Goal: Task Accomplishment & Management: Use online tool/utility

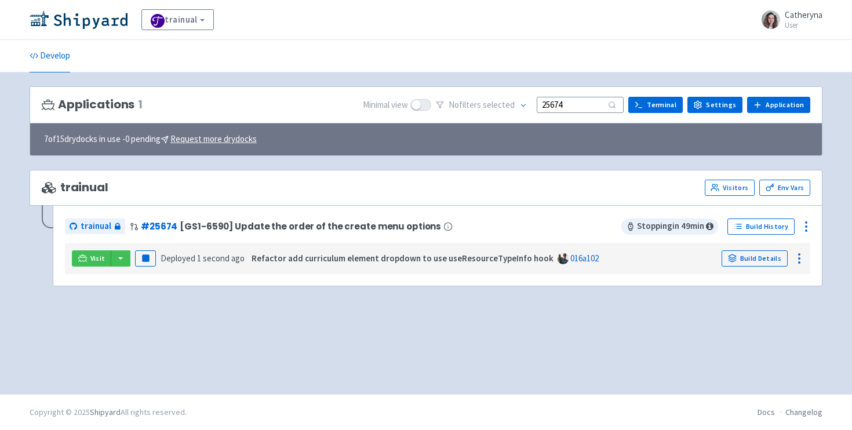
click at [571, 107] on input "25674" at bounding box center [580, 105] width 87 height 16
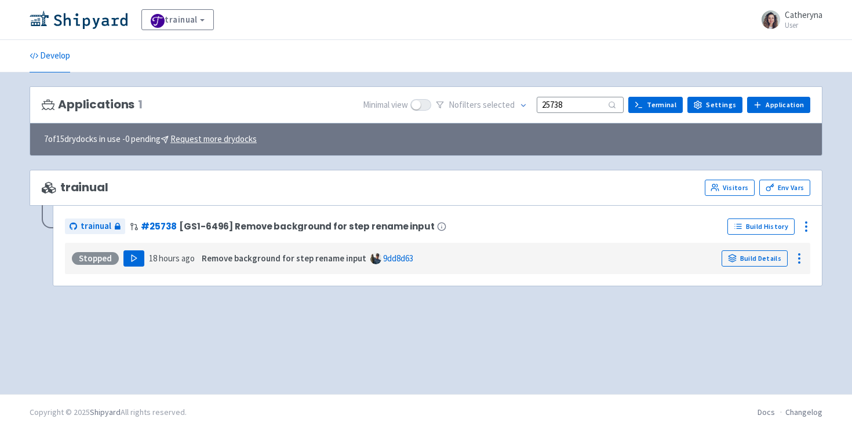
type input "25738"
click at [130, 259] on icon "button" at bounding box center [134, 258] width 9 height 9
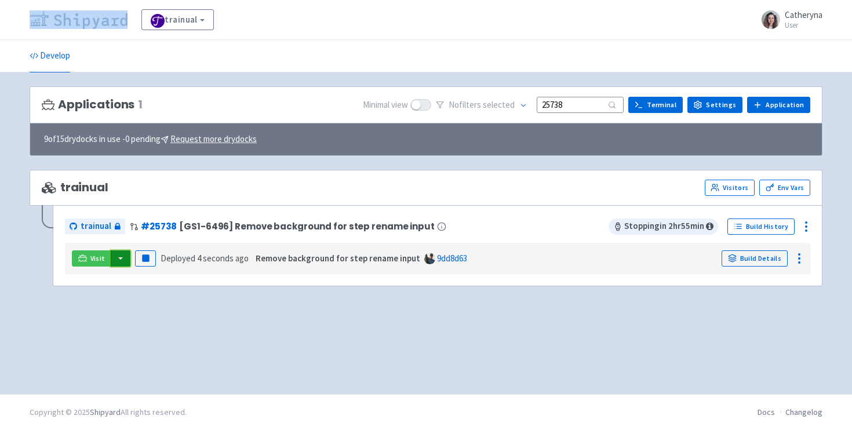
click at [119, 261] on button "button" at bounding box center [121, 258] width 20 height 16
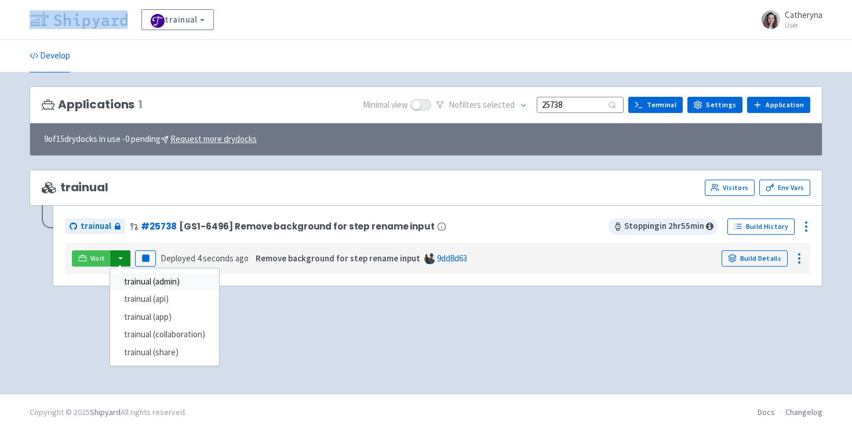
click at [170, 285] on link "trainual (admin)" at bounding box center [164, 282] width 109 height 18
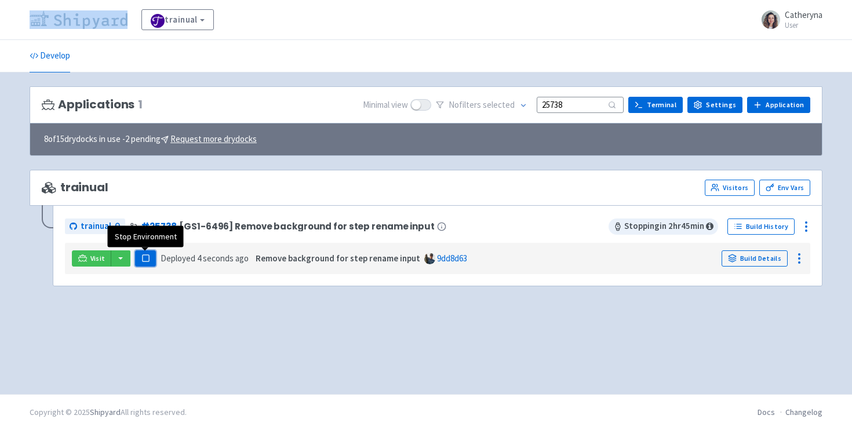
click at [143, 261] on rect "button" at bounding box center [145, 258] width 6 height 6
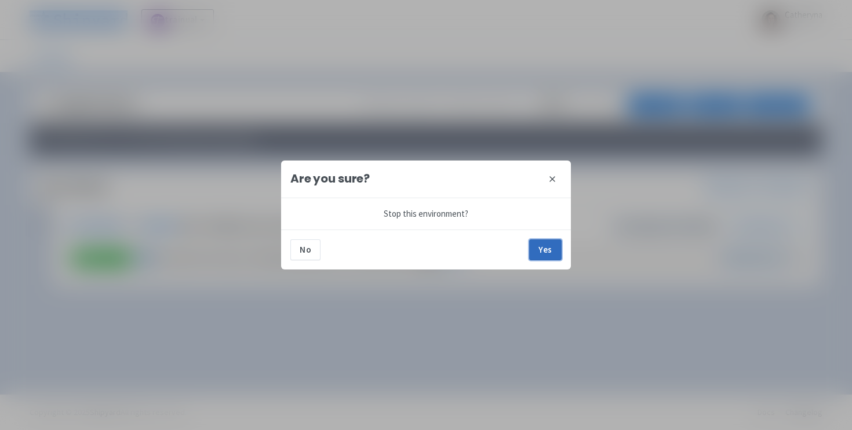
click at [541, 252] on button "Yes" at bounding box center [545, 249] width 32 height 21
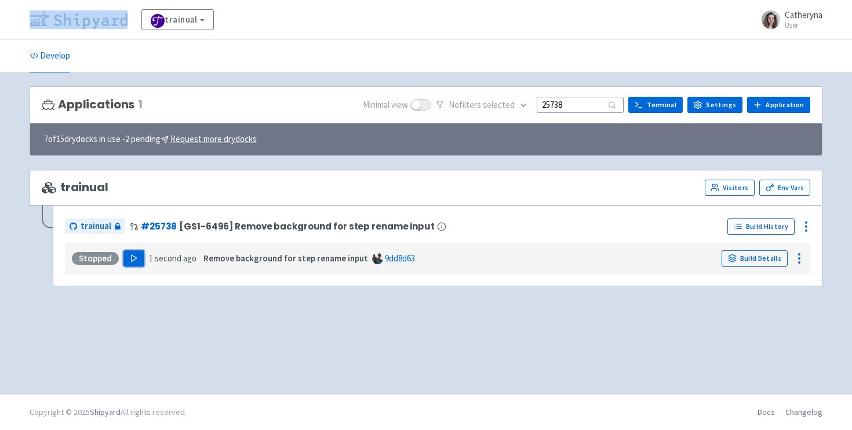
click at [132, 260] on polygon "button" at bounding box center [134, 258] width 5 height 6
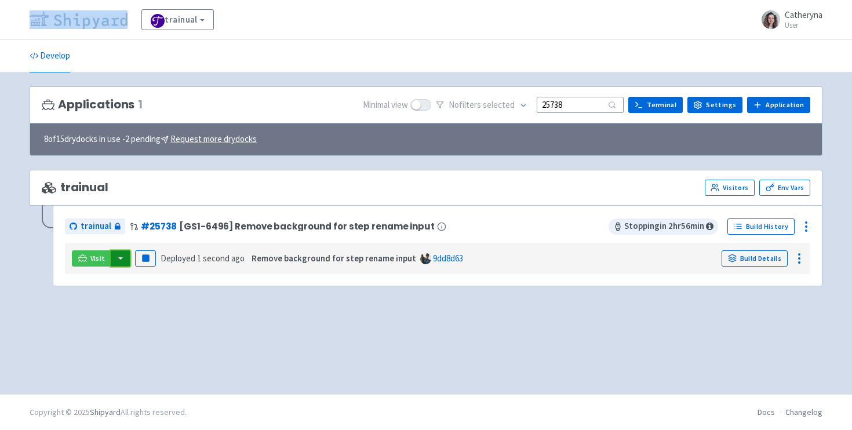
click at [125, 256] on button "button" at bounding box center [121, 258] width 20 height 16
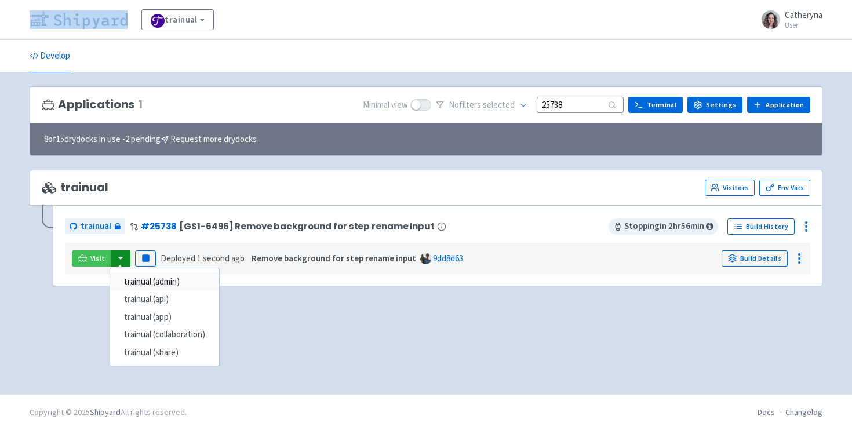
click at [181, 285] on link "trainual (admin)" at bounding box center [164, 282] width 109 height 18
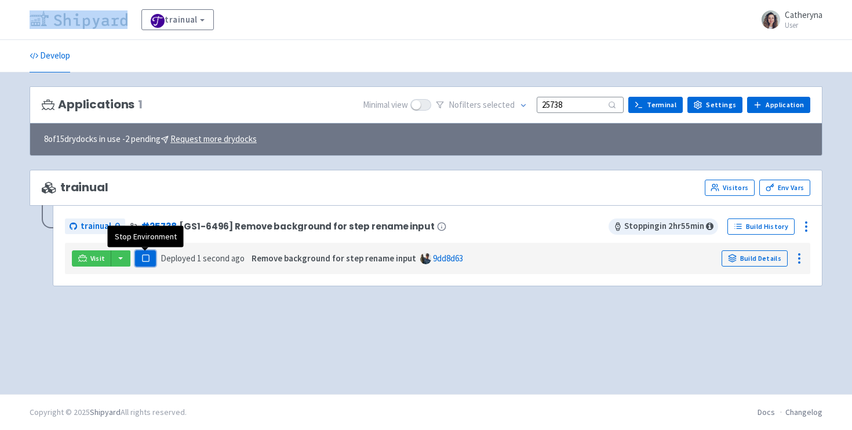
click at [146, 258] on rect "button" at bounding box center [145, 258] width 6 height 6
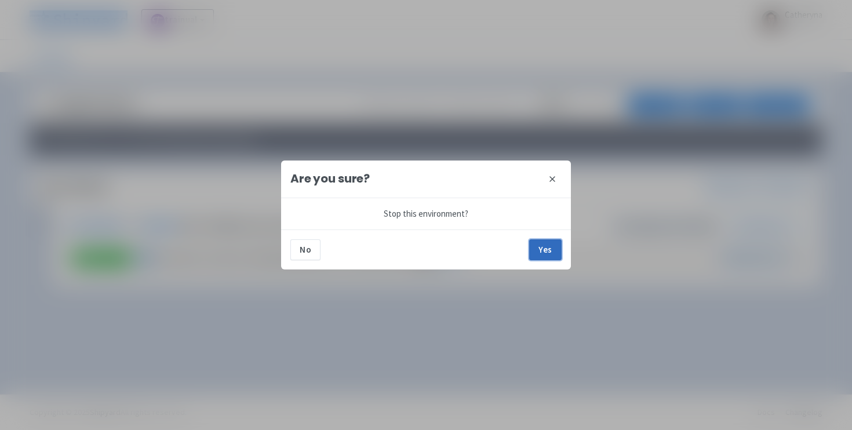
click at [551, 247] on button "Yes" at bounding box center [545, 249] width 32 height 21
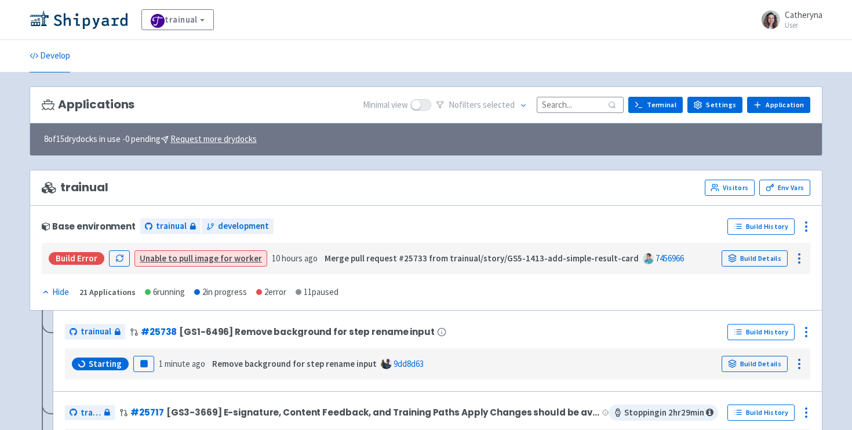
click at [552, 105] on input at bounding box center [580, 105] width 87 height 16
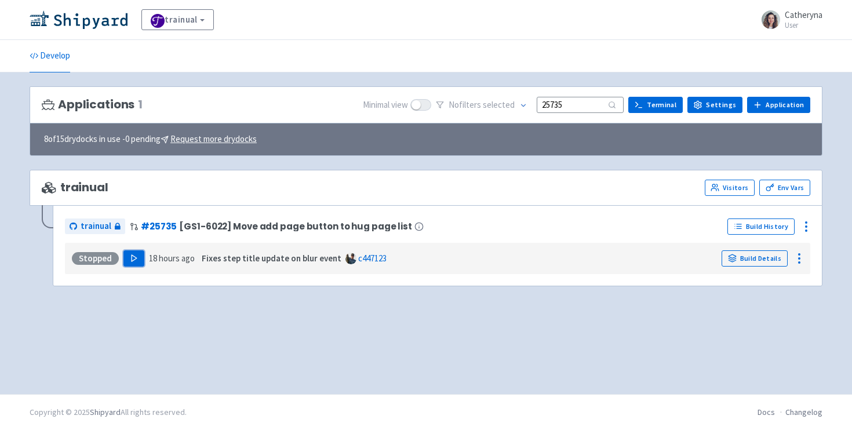
click at [128, 261] on button "Play" at bounding box center [133, 258] width 21 height 16
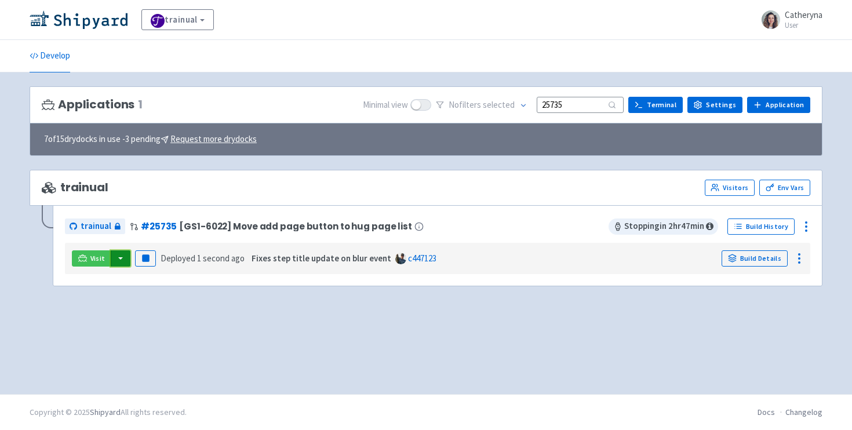
click at [118, 264] on button "button" at bounding box center [121, 258] width 20 height 16
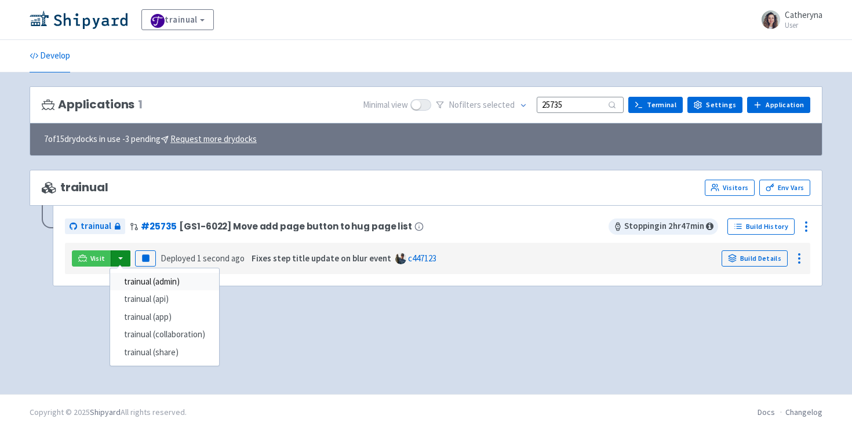
click at [145, 283] on link "trainual (admin)" at bounding box center [164, 282] width 109 height 18
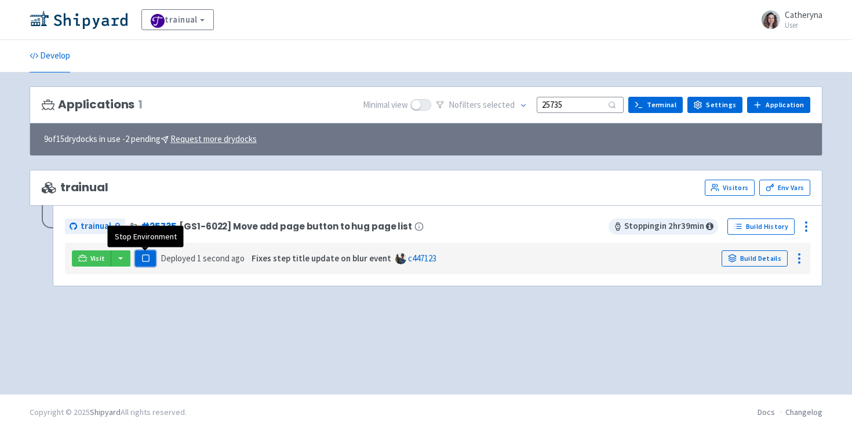
click at [150, 256] on button "Pause" at bounding box center [145, 258] width 21 height 16
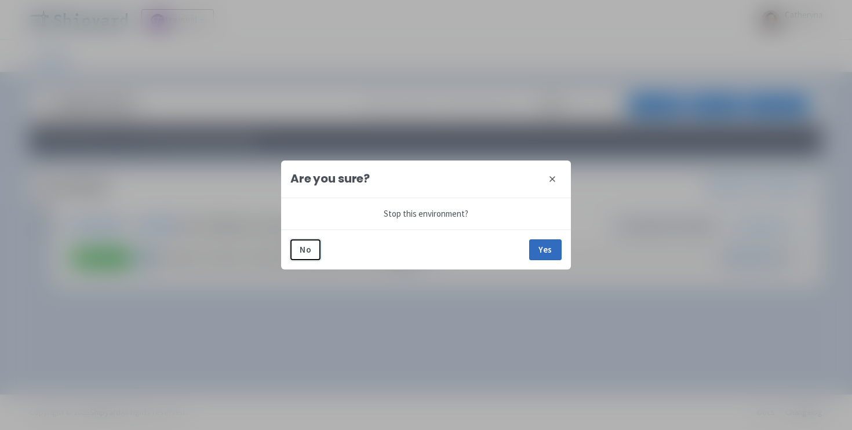
click at [544, 246] on button "Yes" at bounding box center [545, 249] width 32 height 21
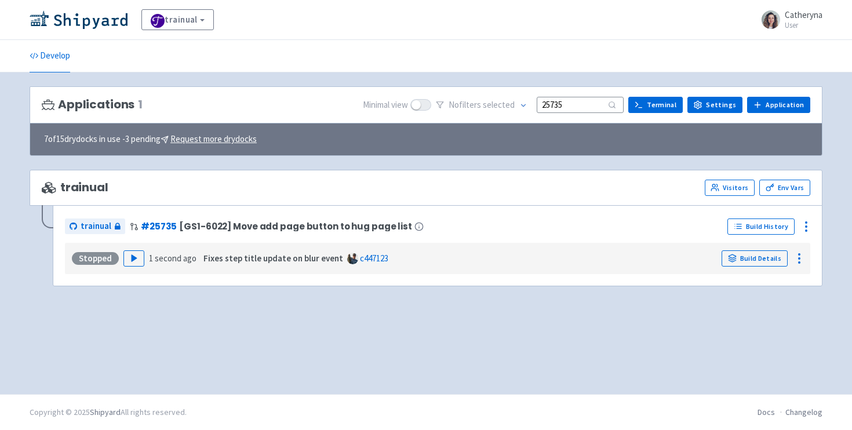
click at [588, 106] on input "25735" at bounding box center [580, 105] width 87 height 16
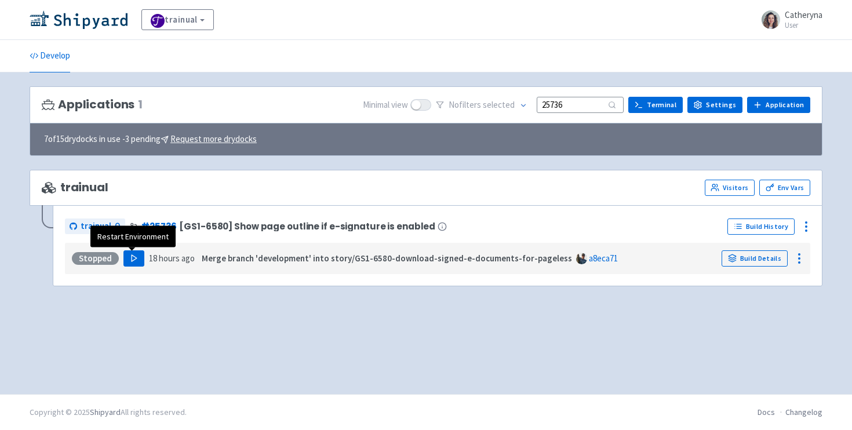
type input "25736"
click at [123, 257] on button "Play" at bounding box center [133, 258] width 21 height 16
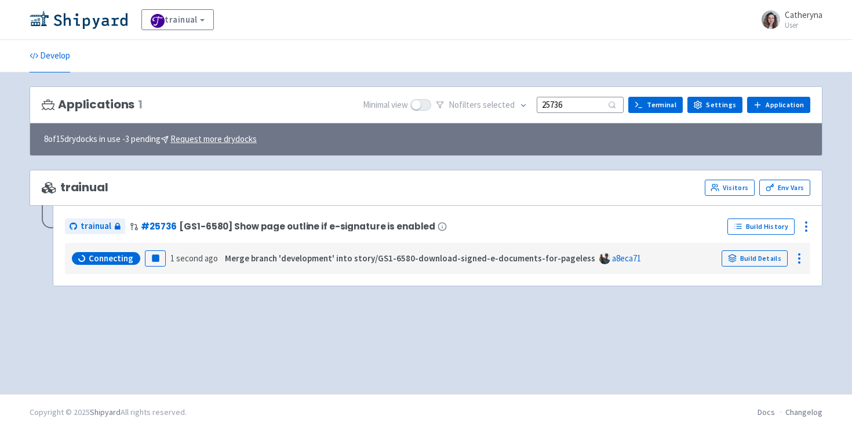
click at [34, 281] on div "trainual # 25736 [GS1-6580] Show page outline if e-signature is enabled Build H…" at bounding box center [426, 246] width 793 height 81
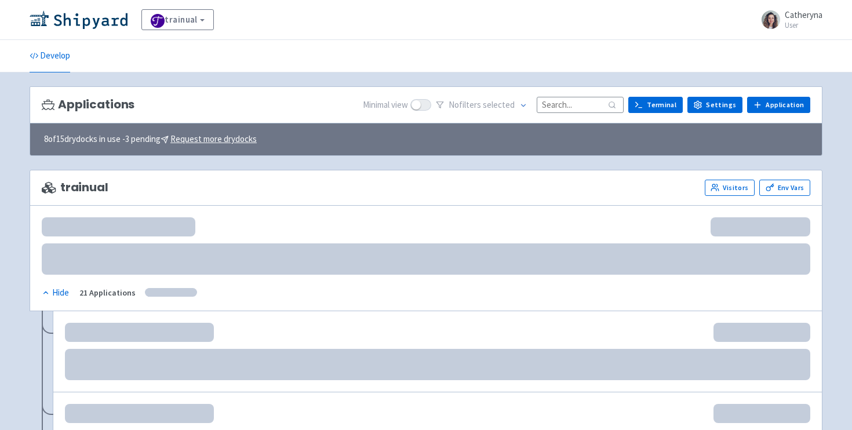
click at [553, 106] on input at bounding box center [580, 105] width 87 height 16
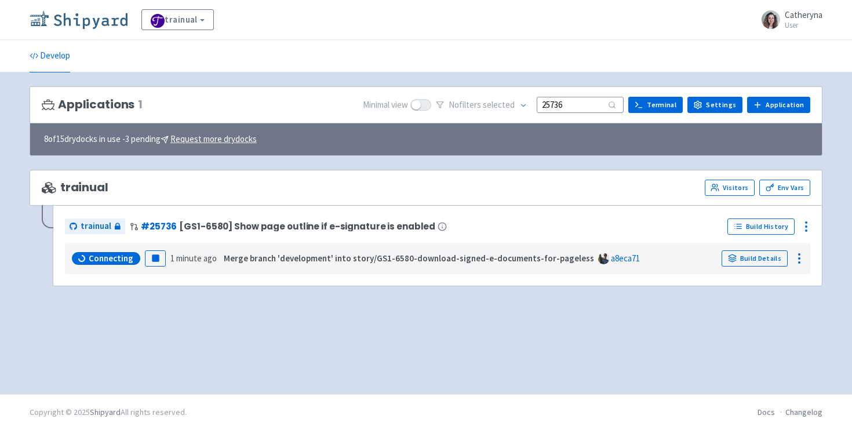
type input "25736"
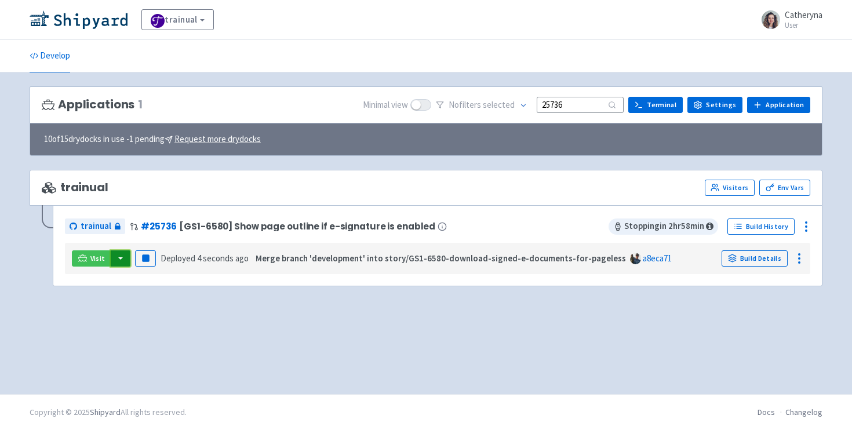
click at [116, 260] on button "button" at bounding box center [121, 258] width 20 height 16
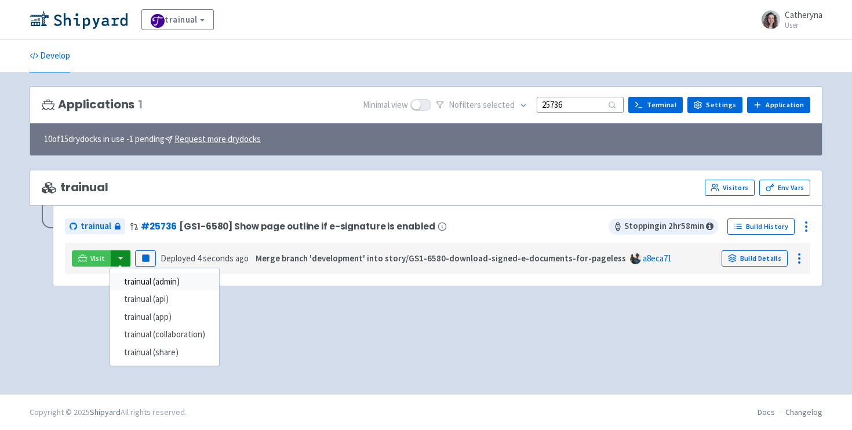
click at [144, 282] on link "trainual (admin)" at bounding box center [164, 282] width 109 height 18
